Goal: Information Seeking & Learning: Learn about a topic

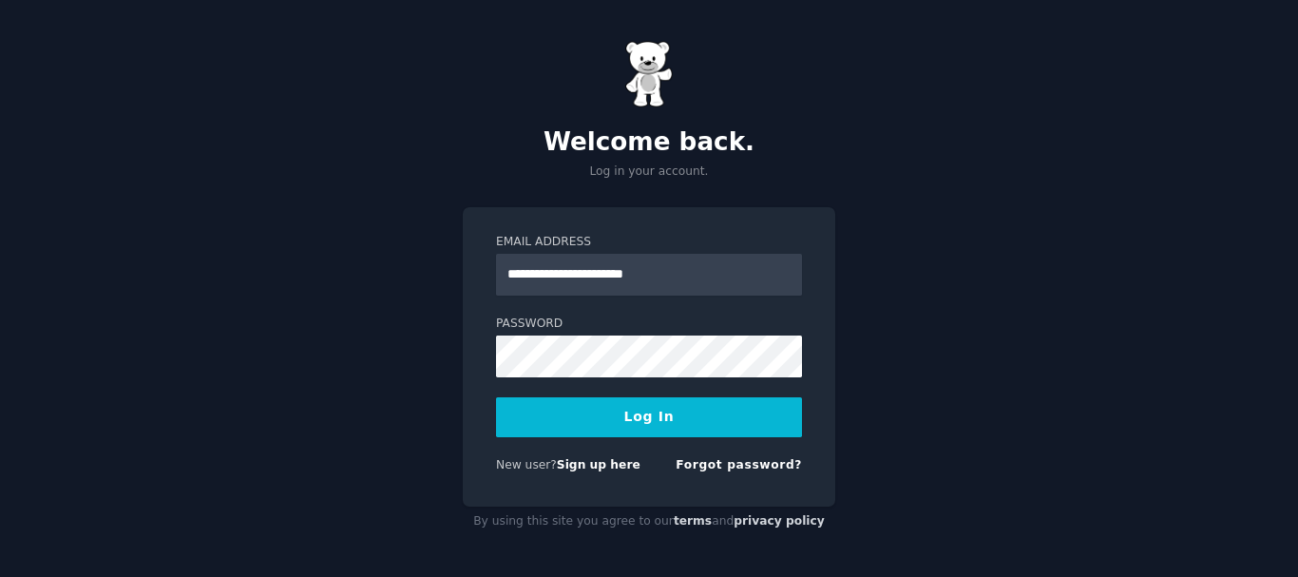
click at [640, 416] on button "Log In" at bounding box center [649, 417] width 306 height 40
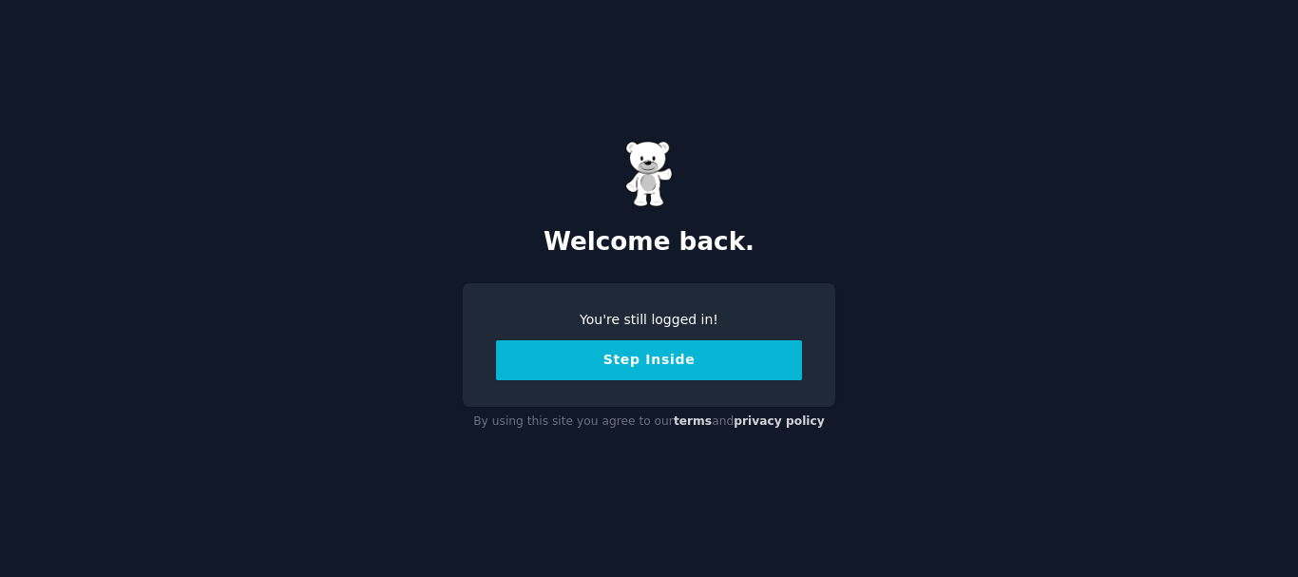
click at [622, 367] on button "Step Inside" at bounding box center [649, 360] width 306 height 40
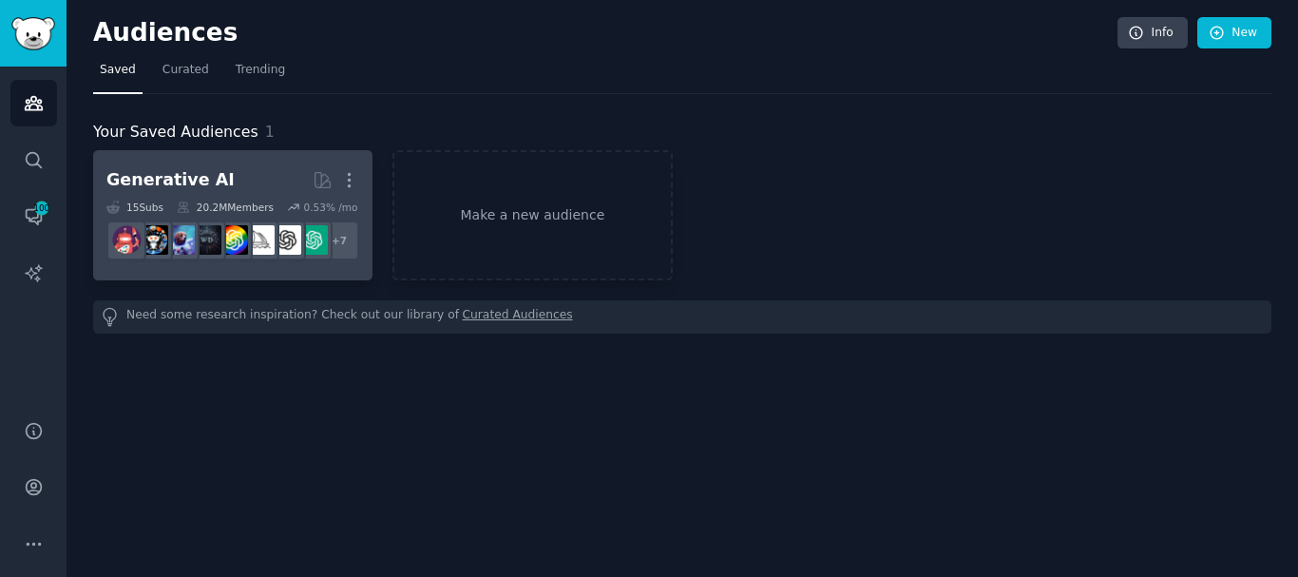
click at [212, 199] on div "Generative AI More 15 Sub s 20.2M Members 0.53 % /mo + 7" at bounding box center [232, 215] width 253 height 104
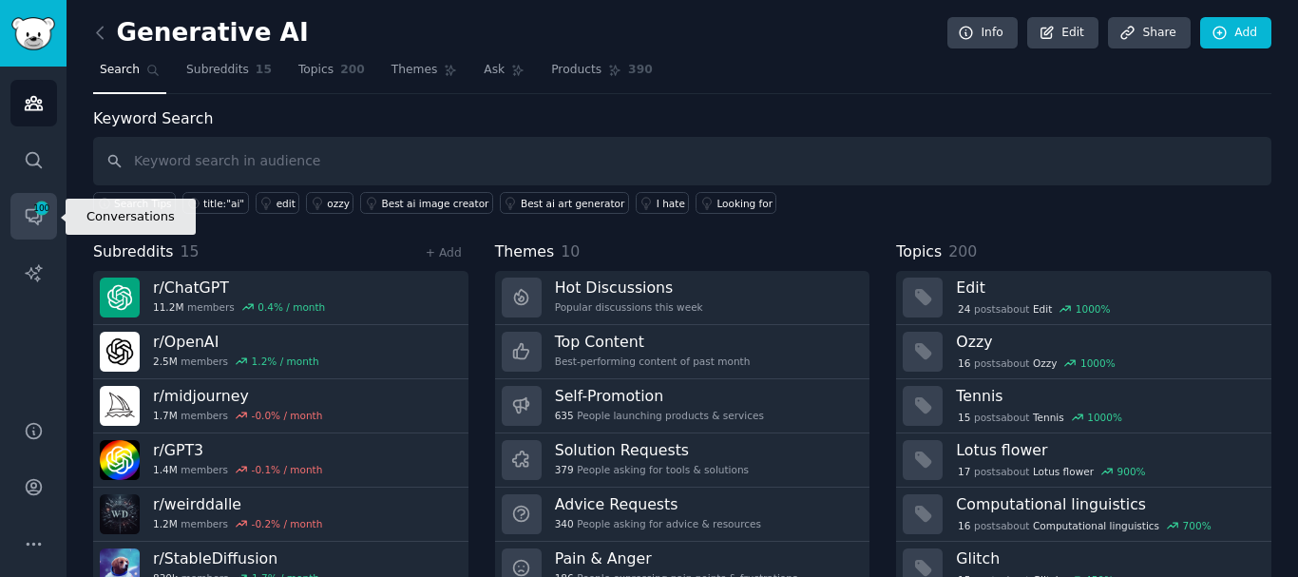
click at [38, 199] on link "Conversations 100" at bounding box center [33, 216] width 47 height 47
